Goal: Task Accomplishment & Management: Manage account settings

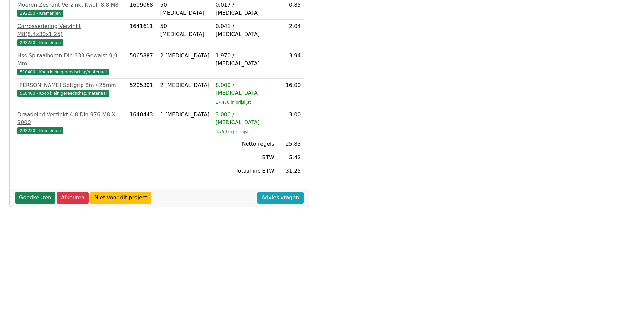
scroll to position [175, 0]
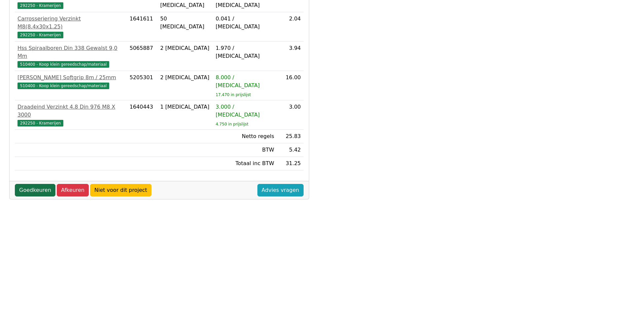
click at [21, 184] on link "Goedkeuren" at bounding box center [35, 190] width 41 height 13
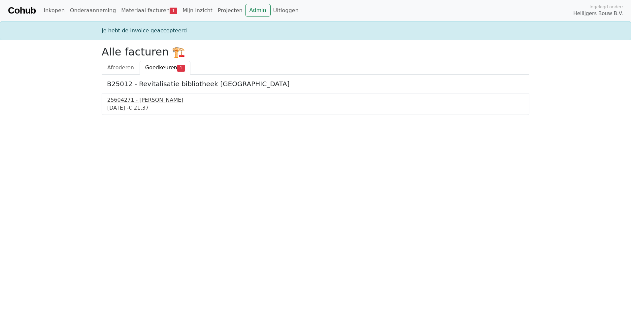
click at [146, 103] on div "25604271 - [PERSON_NAME]" at bounding box center [315, 100] width 417 height 8
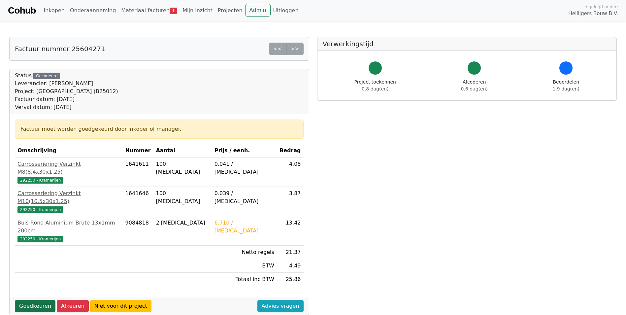
click at [33, 297] on div "Goedkeuren Afkeuren Niet voor dit project Advies vragen" at bounding box center [159, 306] width 299 height 18
click at [34, 300] on link "Goedkeuren" at bounding box center [35, 306] width 41 height 13
